Goal: Information Seeking & Learning: Check status

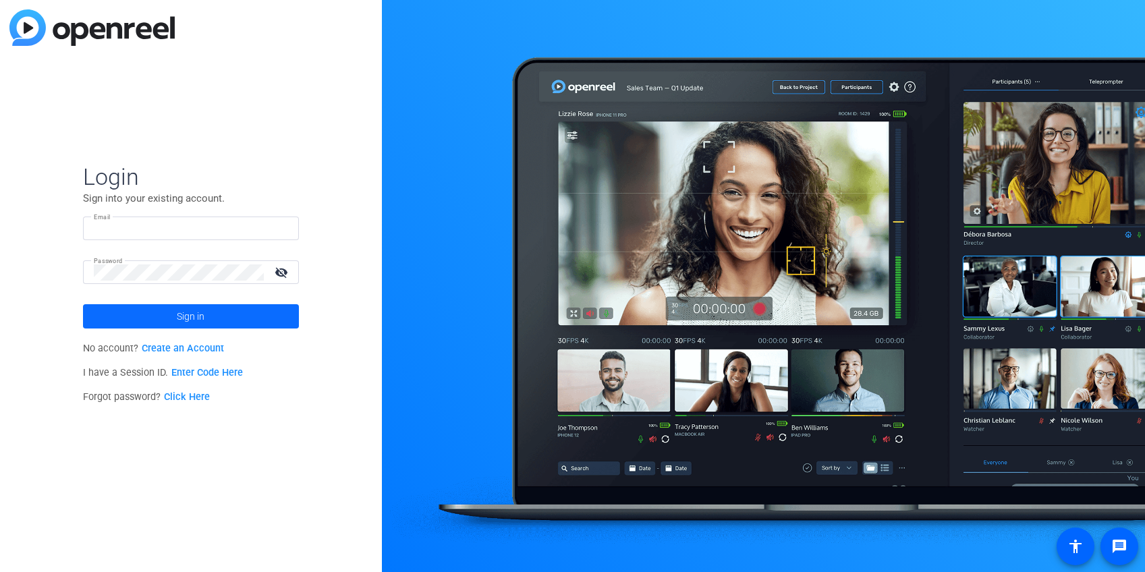
type input "[PERSON_NAME][EMAIL_ADDRESS][DOMAIN_NAME]"
click at [202, 316] on span "Sign in" at bounding box center [191, 316] width 28 height 34
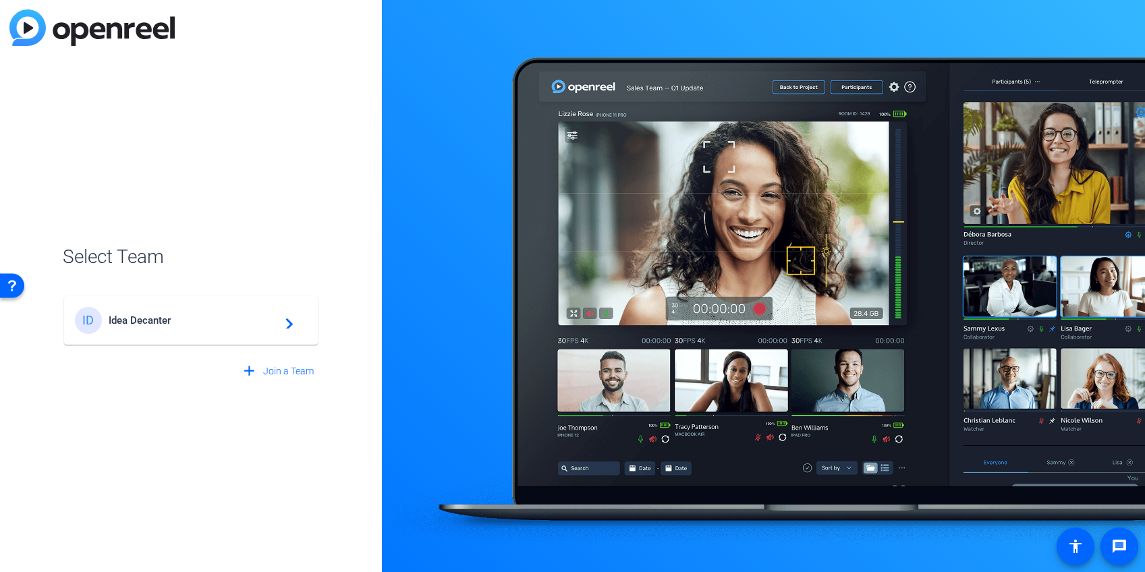
click at [220, 324] on span "Idea Decanter" at bounding box center [193, 320] width 169 height 12
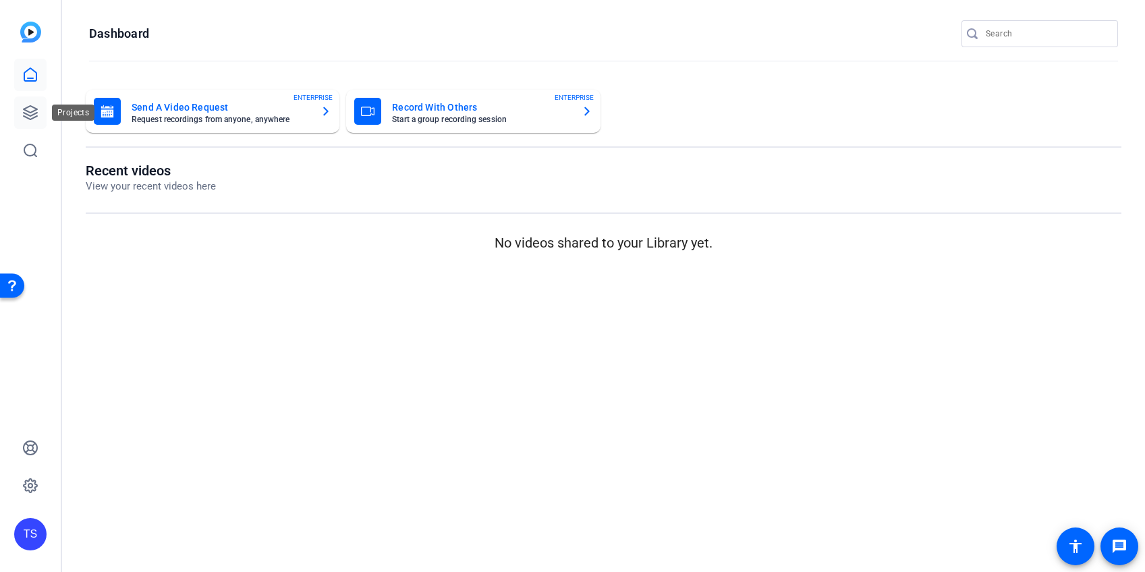
click at [30, 107] on icon at bounding box center [30, 113] width 16 height 16
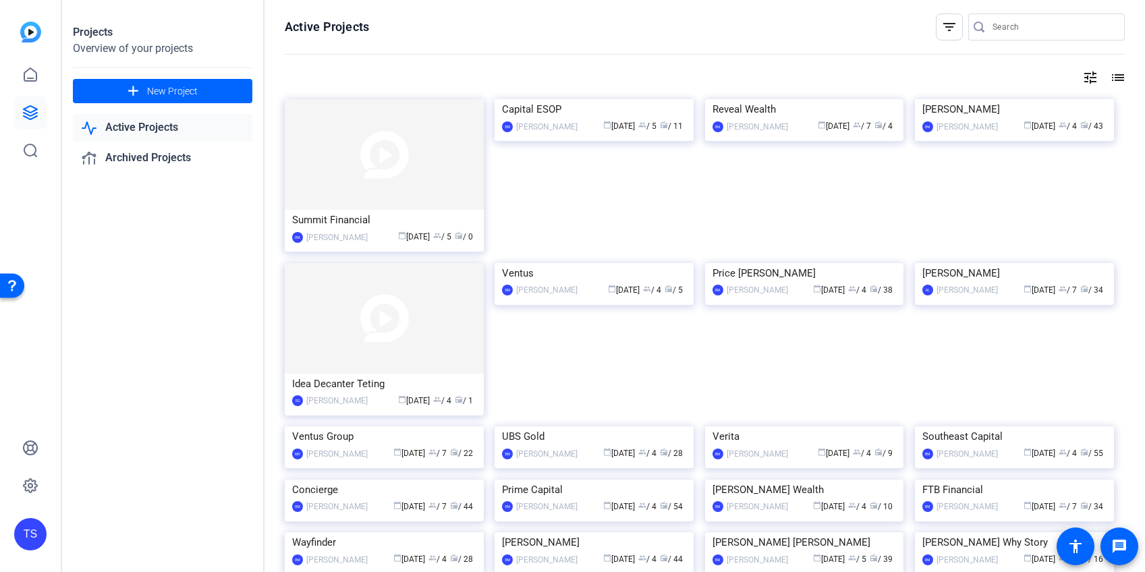
click at [1038, 29] on input "Search" at bounding box center [1052, 27] width 121 height 16
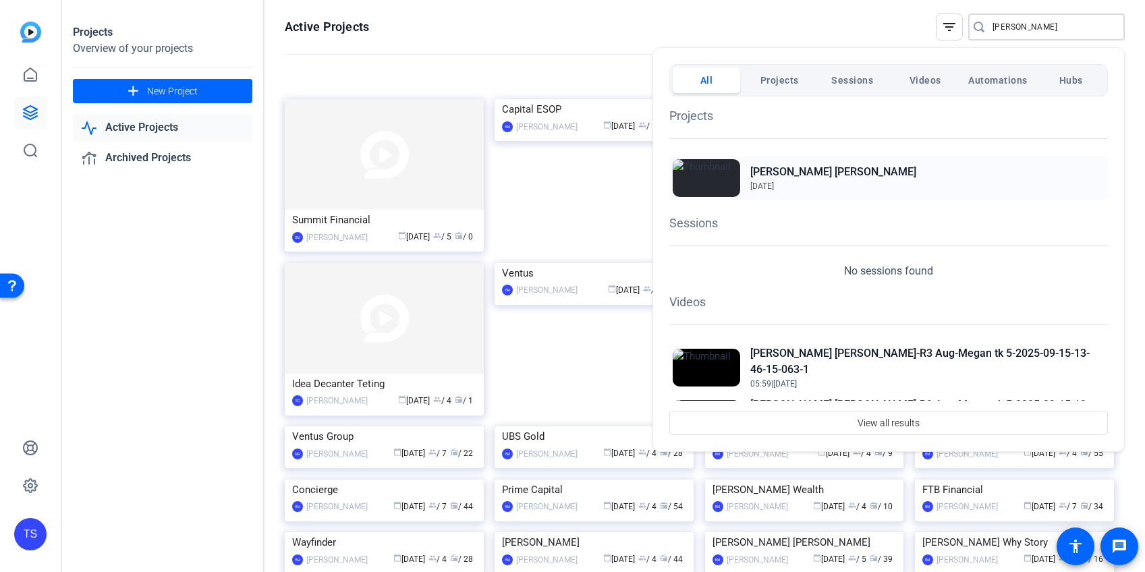
type input "[PERSON_NAME]"
click at [855, 183] on div "[PERSON_NAME] [PERSON_NAME][DATE]" at bounding box center [888, 178] width 438 height 45
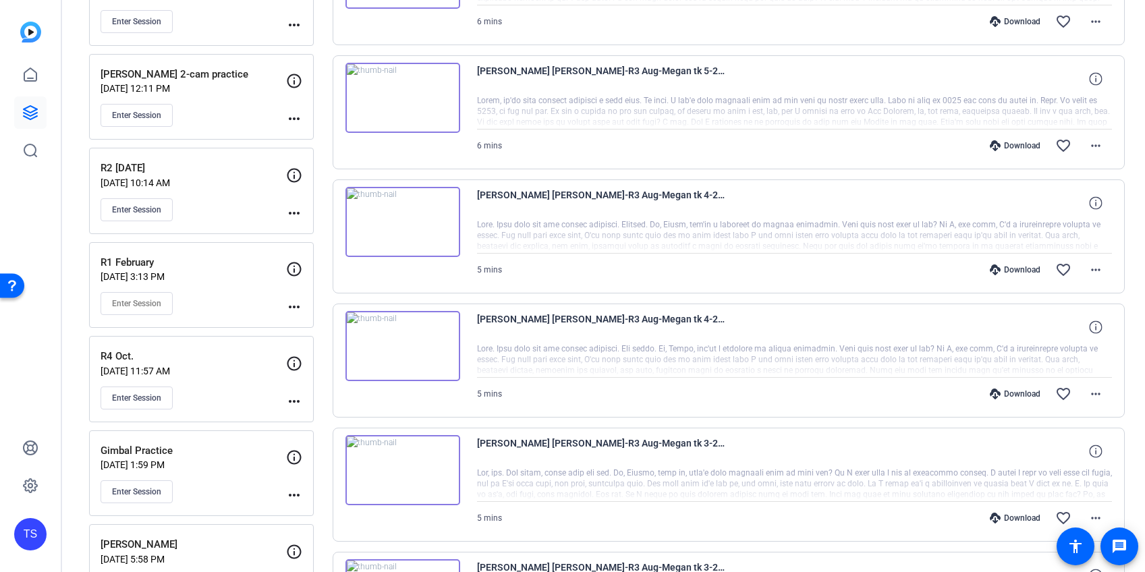
scroll to position [352, 0]
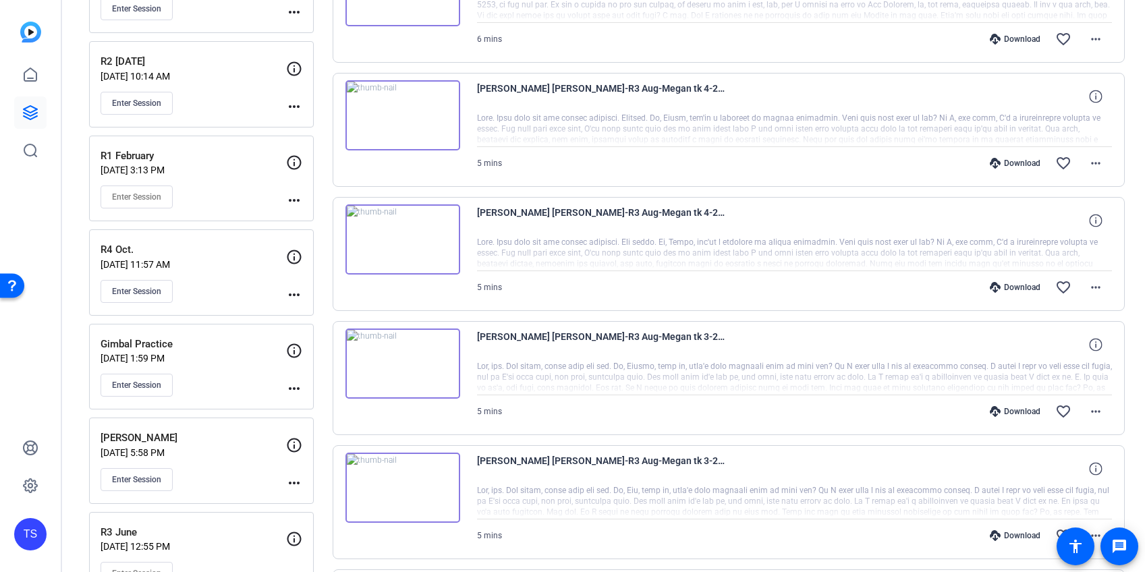
click at [436, 364] on img at bounding box center [402, 363] width 115 height 70
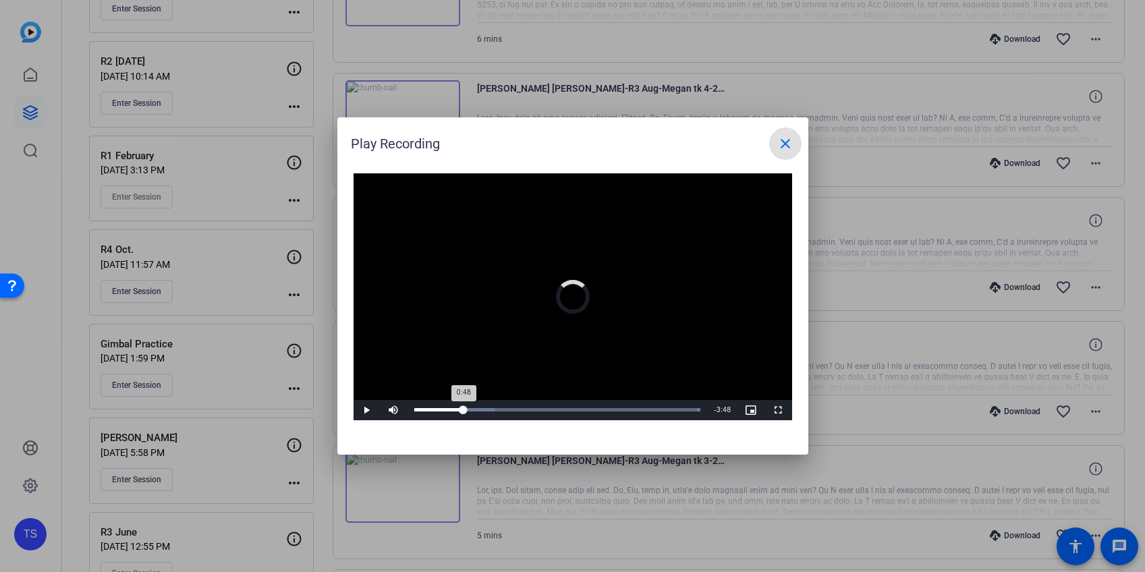
click at [463, 411] on div "Loaded : 100.00% 0:47 0:48" at bounding box center [557, 409] width 287 height 3
click at [513, 411] on div "Loaded : 100.00% 1:35 0:48" at bounding box center [557, 410] width 300 height 20
click at [793, 137] on span at bounding box center [785, 143] width 32 height 32
